Goal: Transaction & Acquisition: Purchase product/service

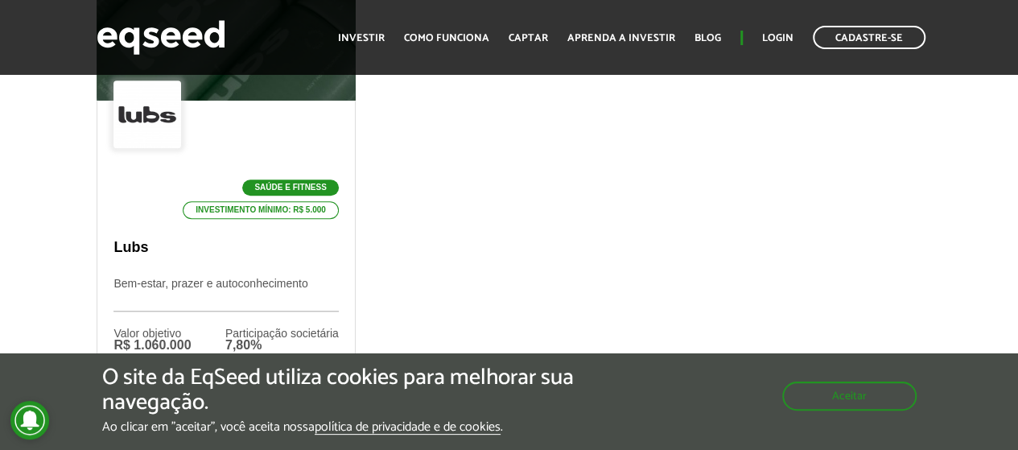
scroll to position [644, 0]
click at [818, 411] on div "O site da EqSeed utiliza cookies para melhorar sua navegação. Ao clicar em "ace…" at bounding box center [509, 399] width 815 height 69
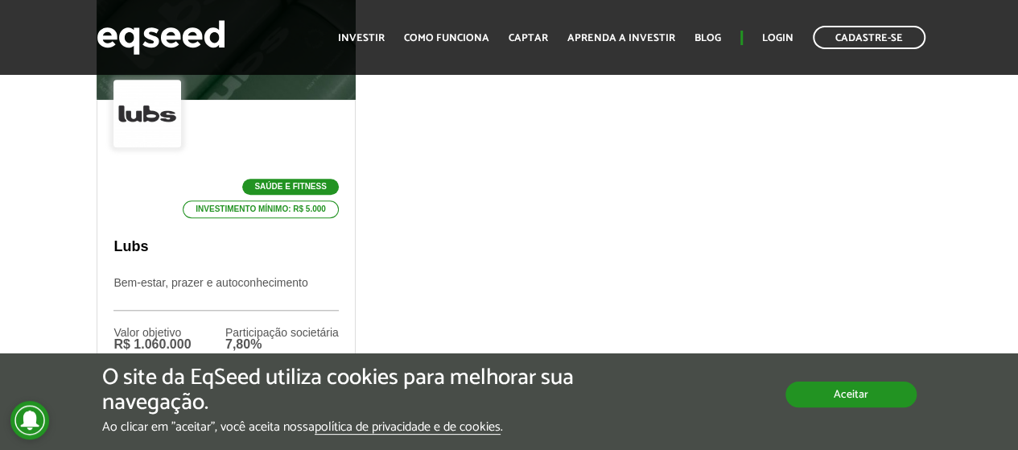
click at [862, 402] on button "Aceitar" at bounding box center [851, 395] width 131 height 26
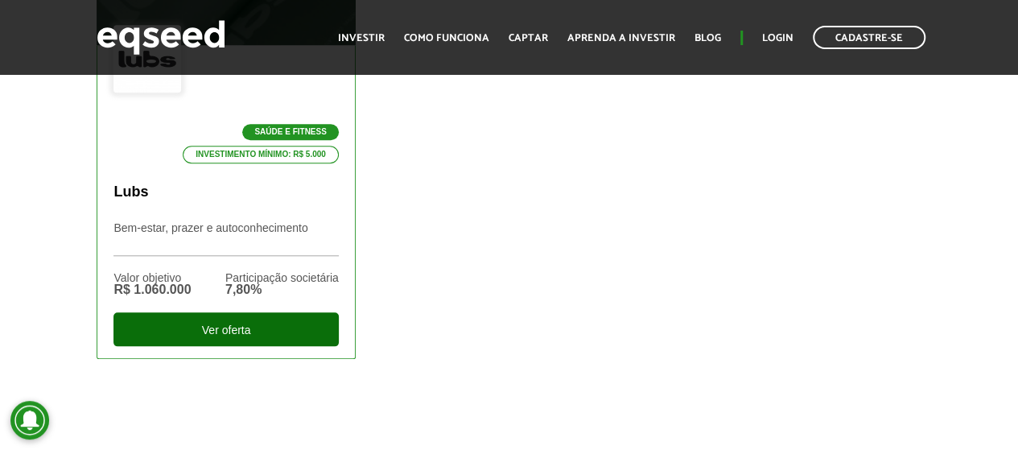
scroll to position [724, 0]
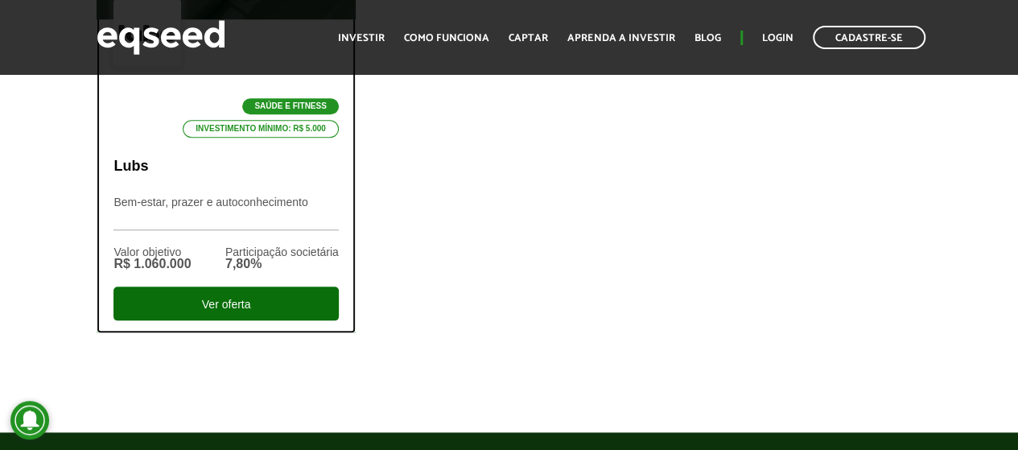
click at [209, 305] on div "Ver oferta" at bounding box center [225, 304] width 225 height 34
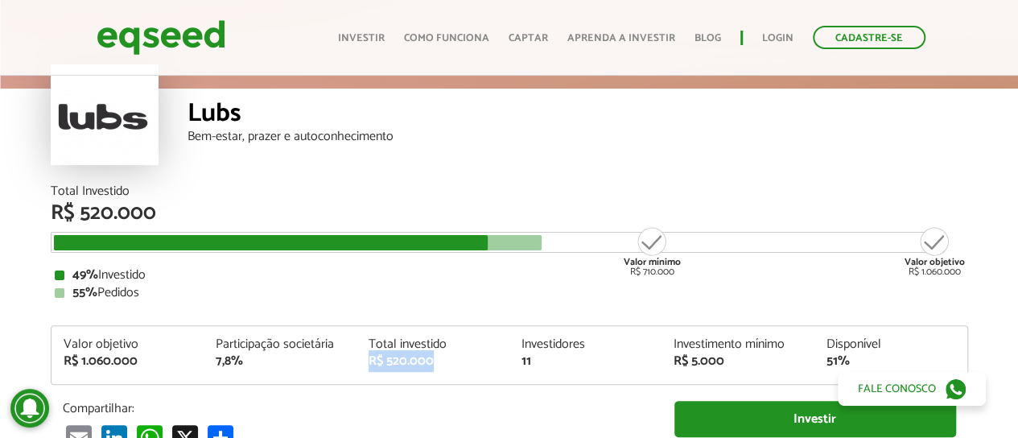
drag, startPoint x: 440, startPoint y: 364, endPoint x: 359, endPoint y: 365, distance: 81.3
click at [359, 365] on div "Total investido R$ 520.000" at bounding box center [433, 353] width 153 height 30
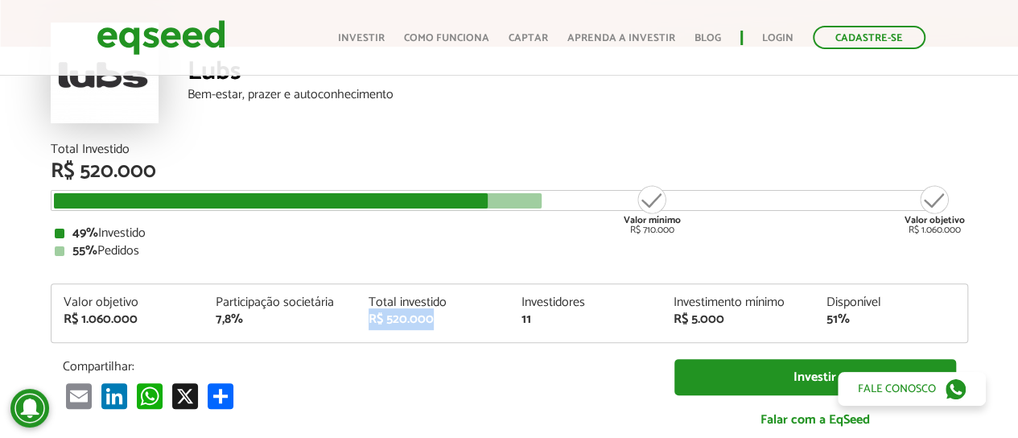
scroll to position [80, 0]
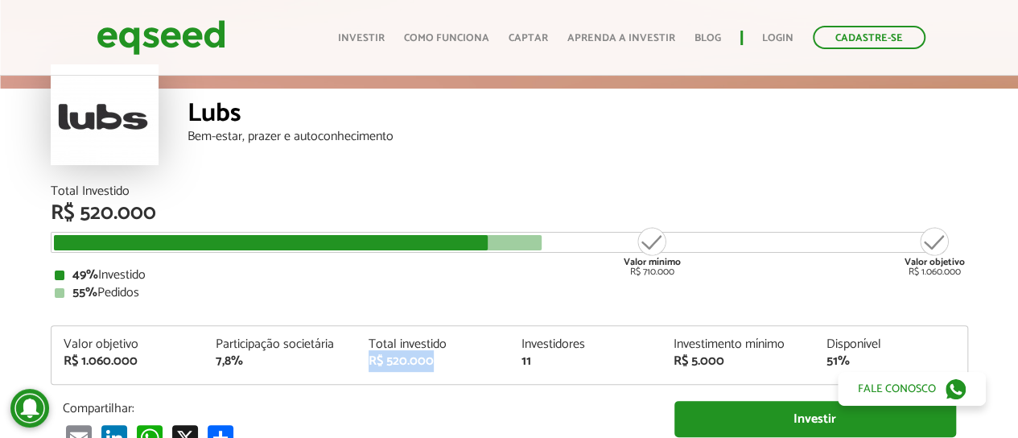
drag, startPoint x: 155, startPoint y: 274, endPoint x: 82, endPoint y: 271, distance: 73.3
click at [80, 272] on div "49% Investido" at bounding box center [510, 275] width 910 height 13
click at [230, 269] on div "49% Investido" at bounding box center [510, 275] width 910 height 13
drag, startPoint x: 240, startPoint y: 361, endPoint x: 207, endPoint y: 360, distance: 33.0
click at [207, 360] on div "Participação societária 7,8%" at bounding box center [280, 353] width 153 height 30
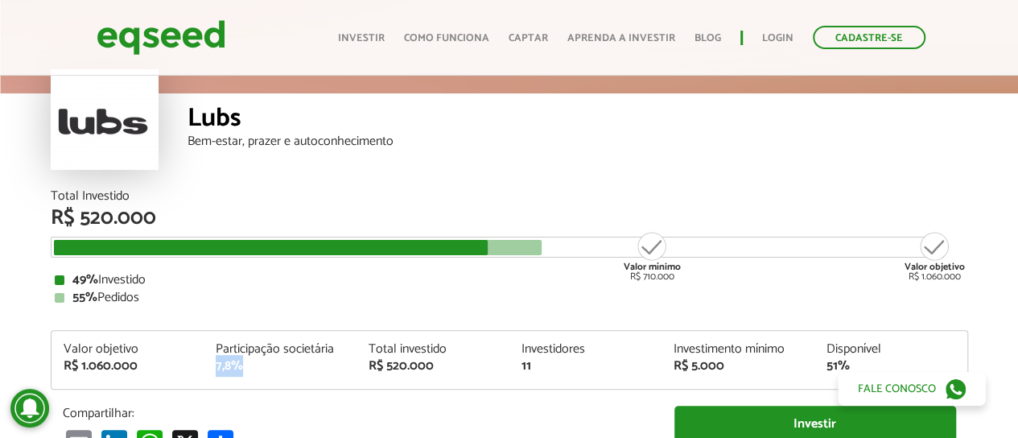
scroll to position [0, 0]
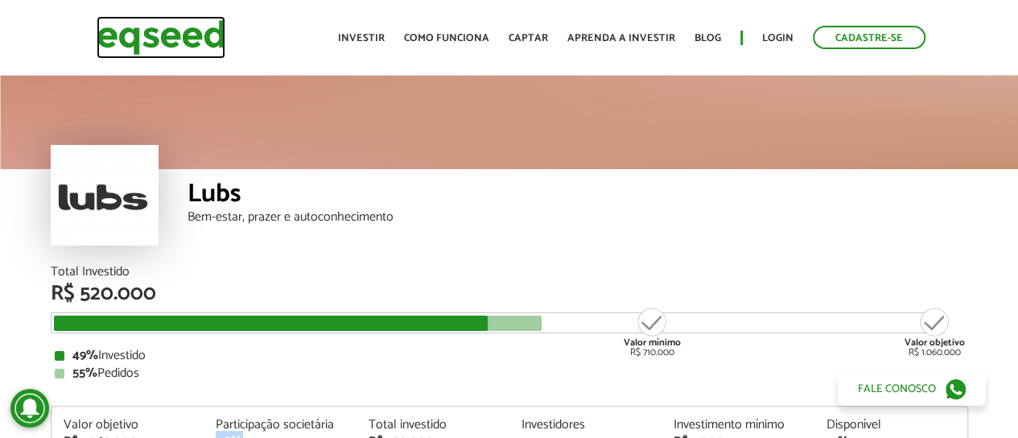
click at [193, 43] on img at bounding box center [161, 37] width 129 height 43
